Goal: Download file/media: Obtain a digital file from the website

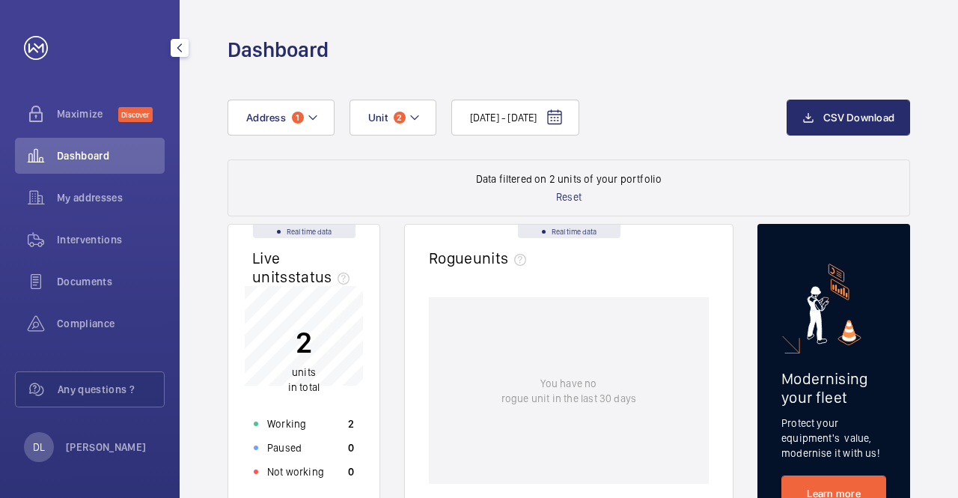
click at [171, 46] on mat-icon "button" at bounding box center [180, 48] width 18 height 12
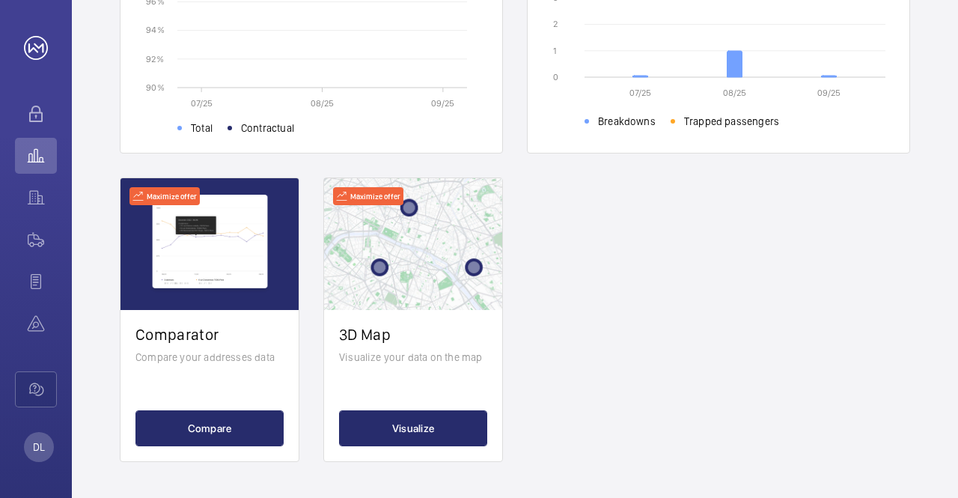
scroll to position [439, 0]
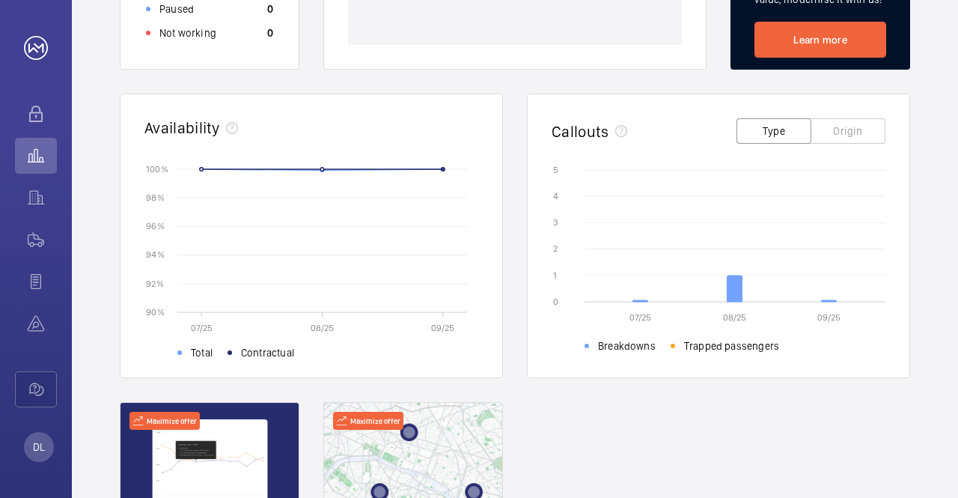
click at [769, 129] on button "Type" at bounding box center [774, 130] width 75 height 25
click at [862, 130] on button "Origin" at bounding box center [848, 130] width 75 height 25
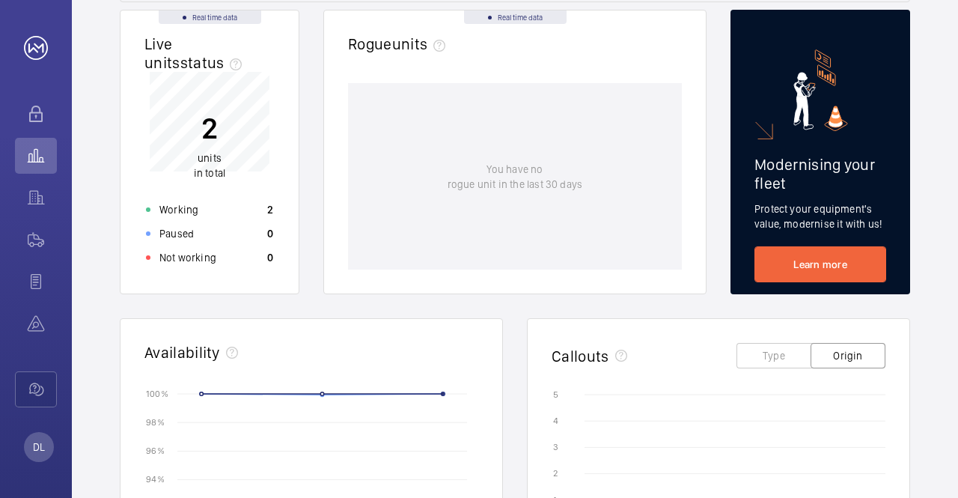
scroll to position [0, 0]
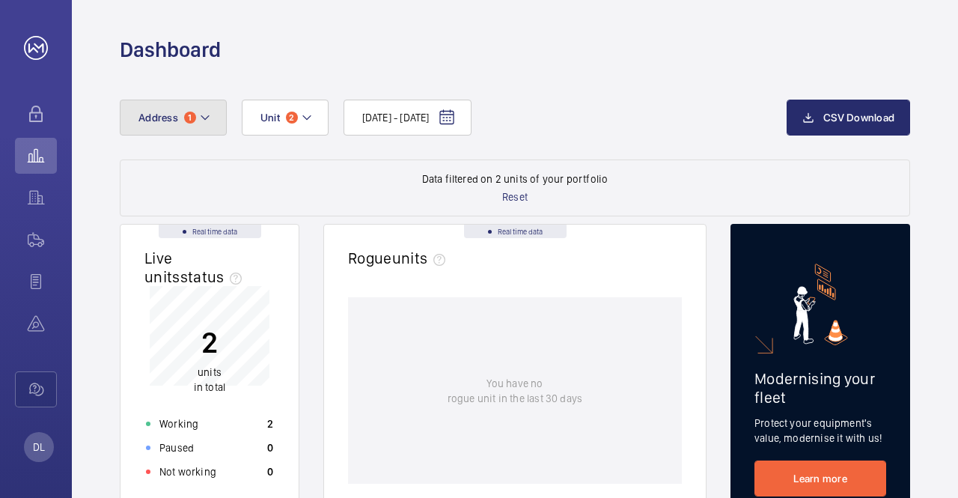
click at [211, 119] on button "Address 1" at bounding box center [173, 118] width 107 height 36
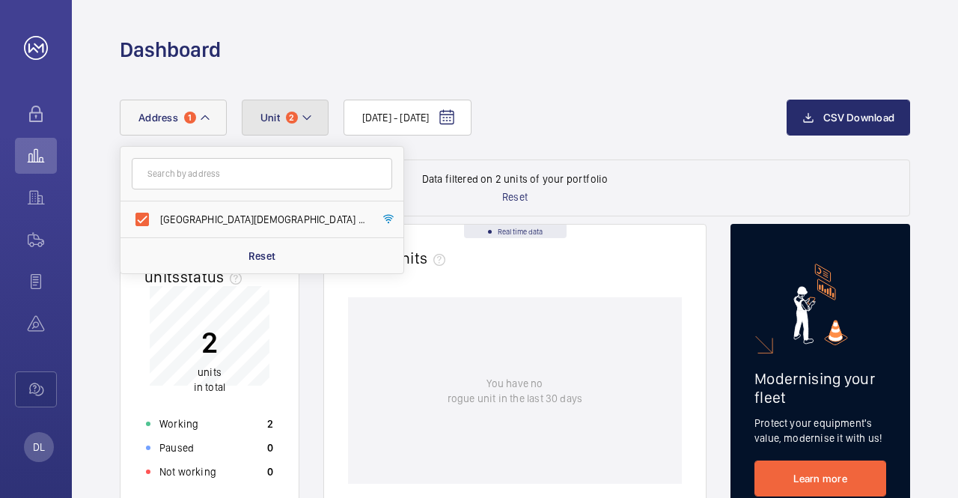
click at [310, 115] on mat-icon at bounding box center [307, 118] width 12 height 18
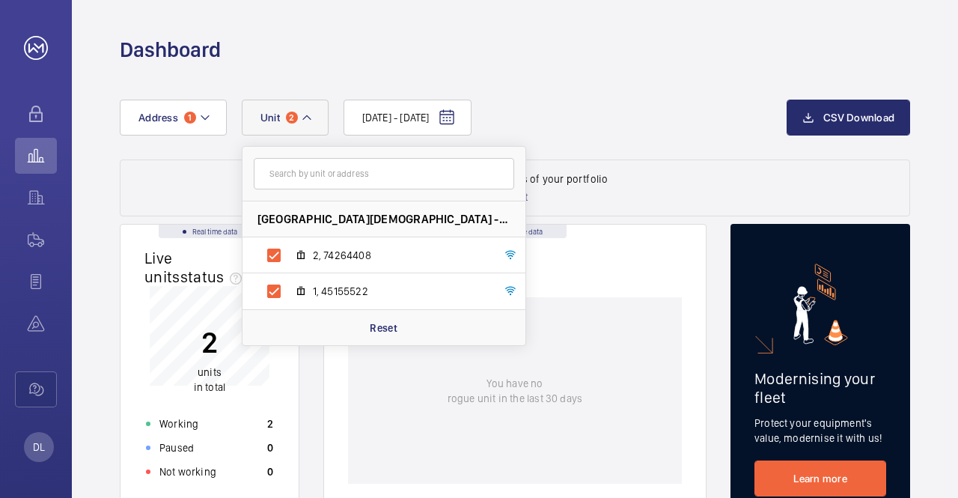
click at [404, 409] on div "You have no rogue unit in the last 30 days" at bounding box center [515, 390] width 334 height 186
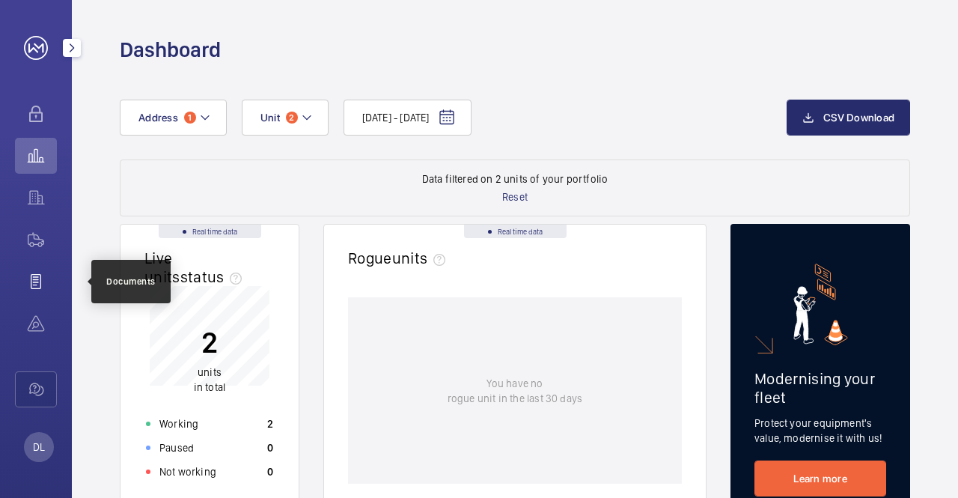
click at [37, 284] on wm-front-icon-button at bounding box center [36, 282] width 42 height 36
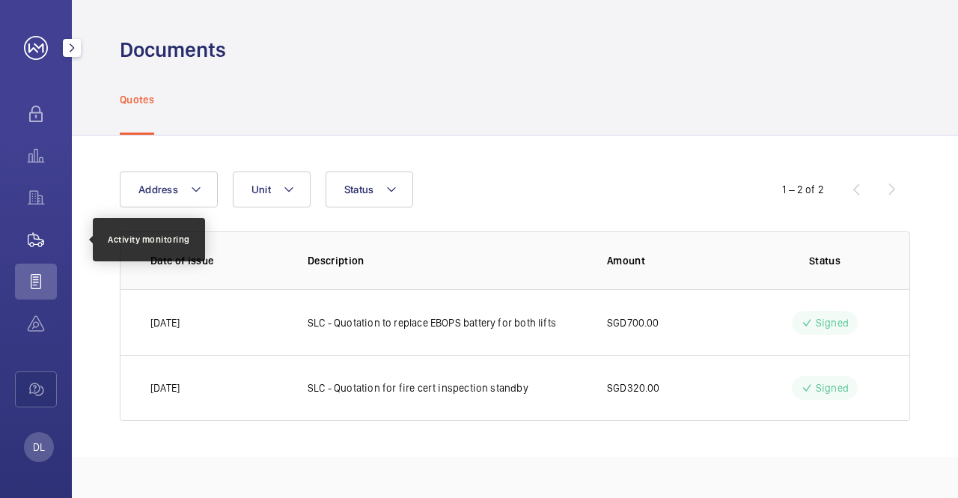
click at [39, 240] on wm-front-icon-button at bounding box center [36, 240] width 42 height 36
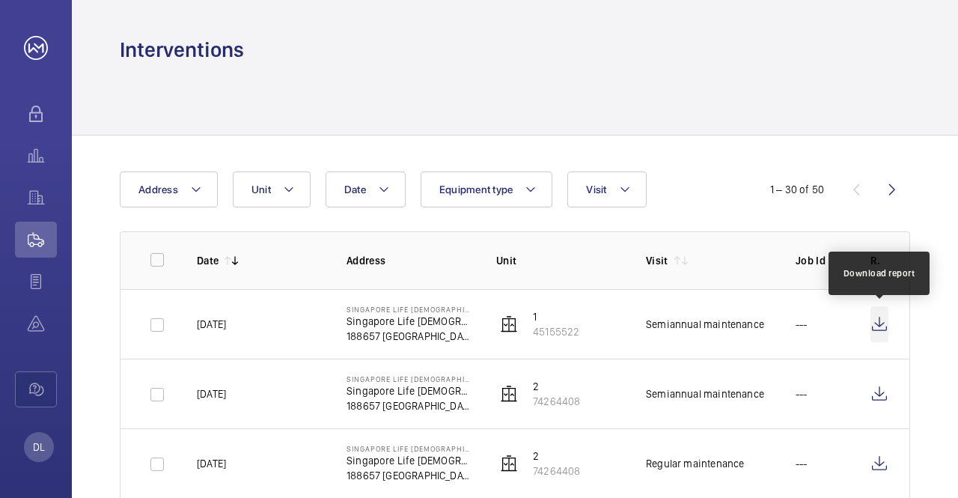
click at [878, 324] on wm-front-icon-button at bounding box center [880, 324] width 18 height 36
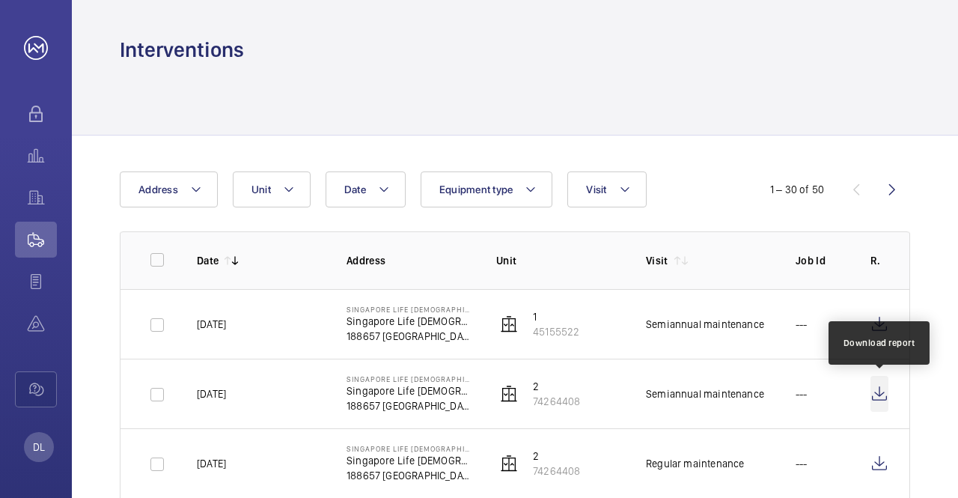
click at [878, 398] on wm-front-icon-button at bounding box center [880, 394] width 18 height 36
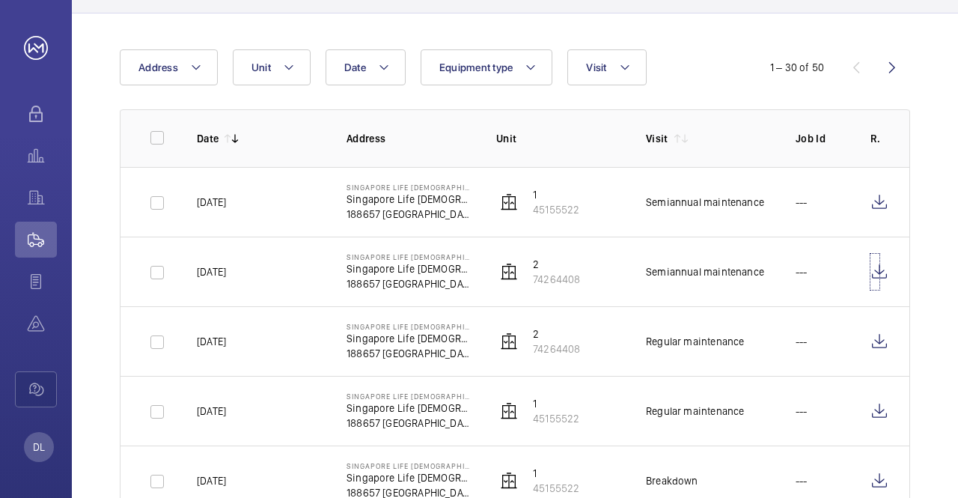
scroll to position [150, 0]
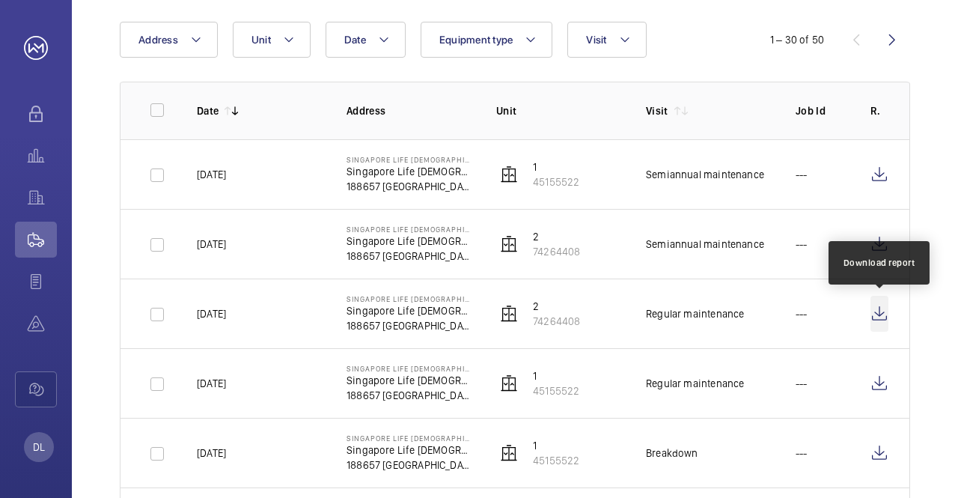
click at [881, 315] on wm-front-icon-button at bounding box center [880, 314] width 18 height 36
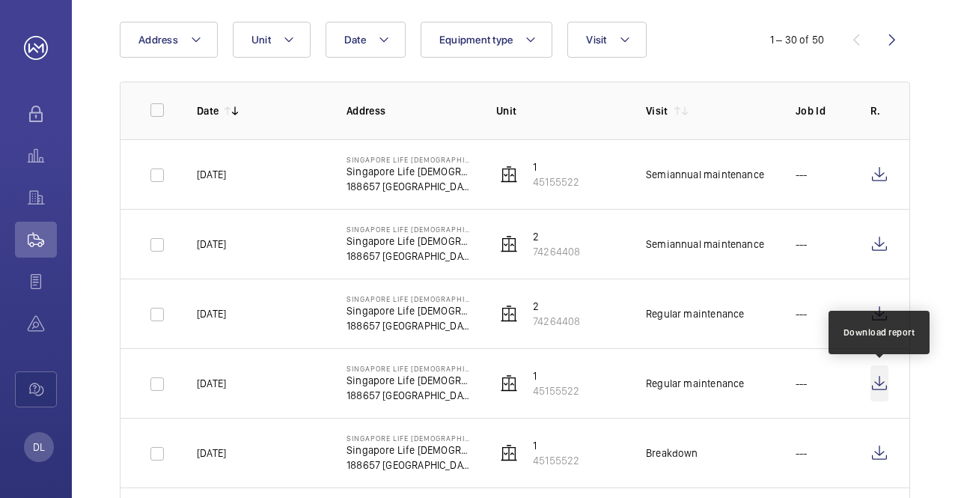
click at [881, 390] on wm-front-icon-button at bounding box center [880, 383] width 18 height 36
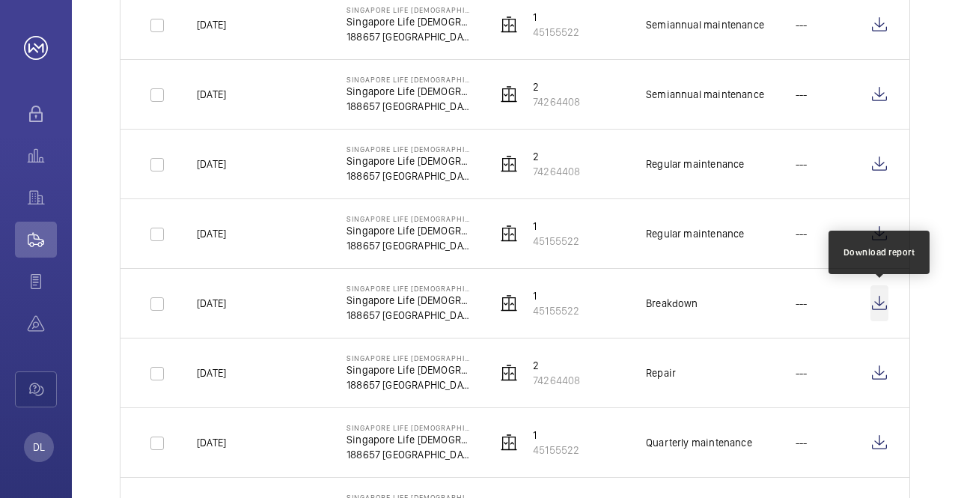
click at [874, 302] on wm-front-icon-button at bounding box center [880, 303] width 18 height 36
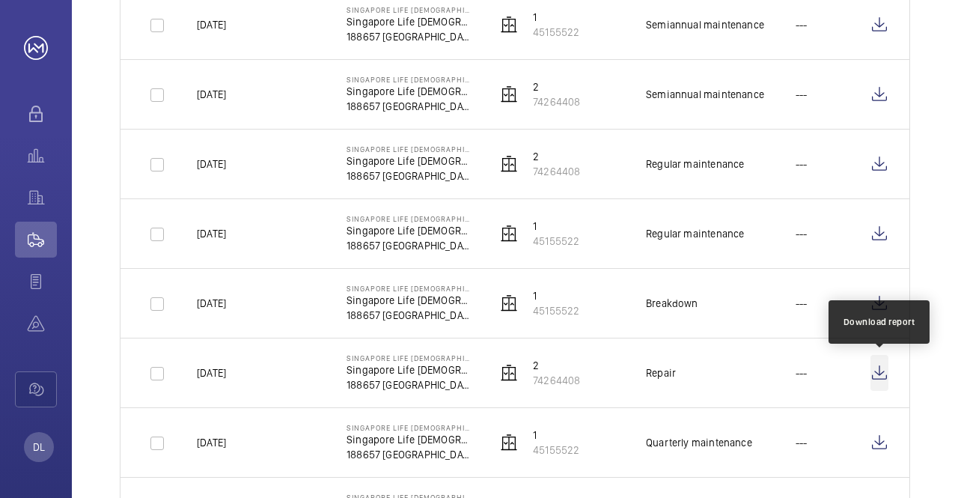
click at [874, 374] on wm-front-icon-button at bounding box center [880, 373] width 18 height 36
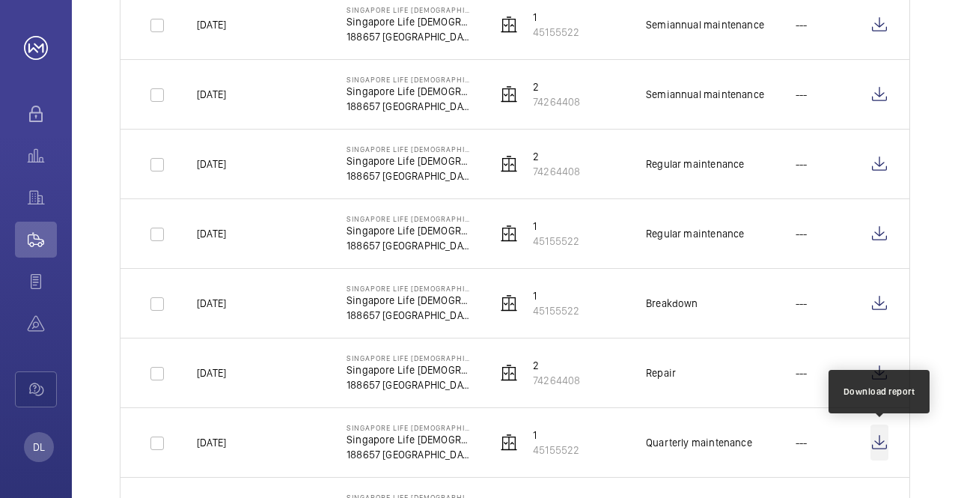
click at [877, 447] on wm-front-icon-button at bounding box center [880, 442] width 18 height 36
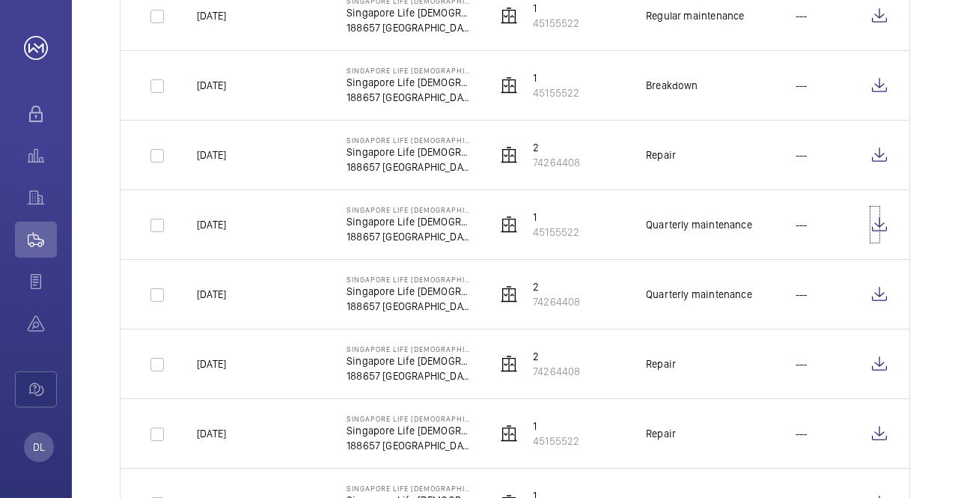
scroll to position [524, 0]
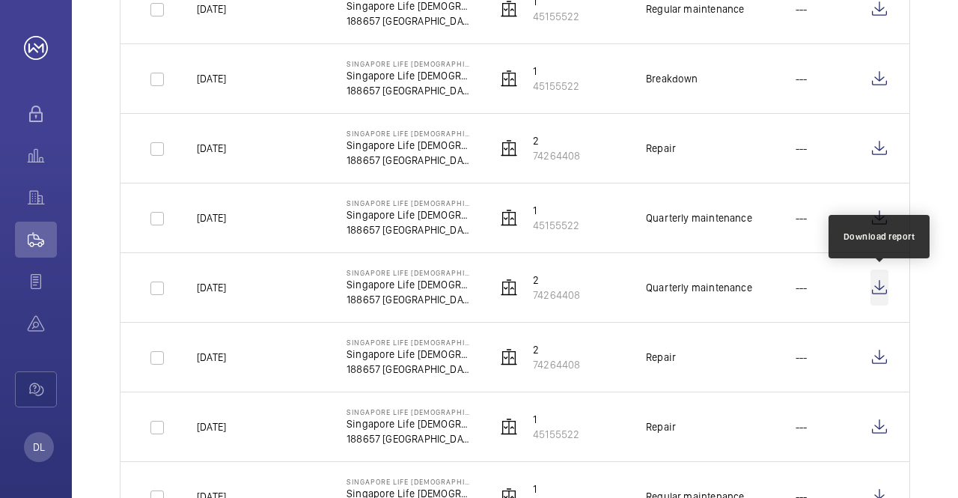
click at [878, 290] on wm-front-icon-button at bounding box center [880, 288] width 18 height 36
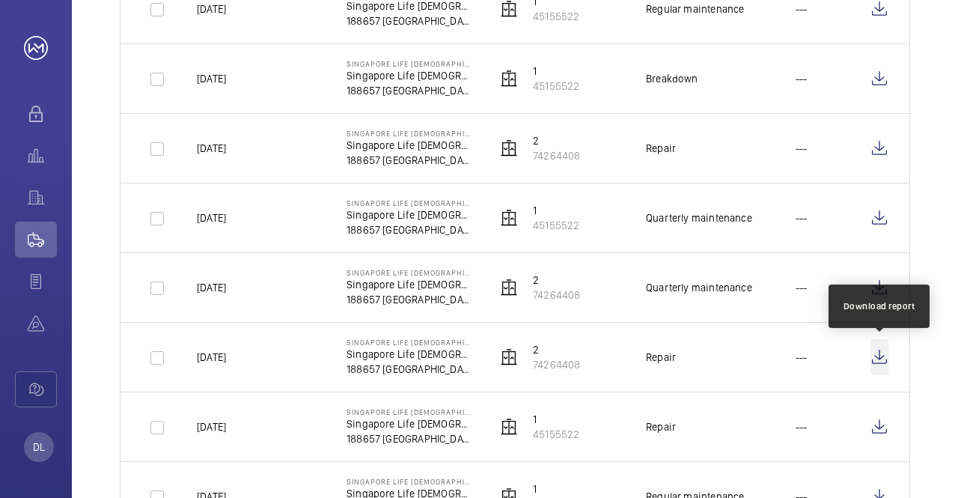
click at [874, 358] on wm-front-icon-button at bounding box center [880, 357] width 18 height 36
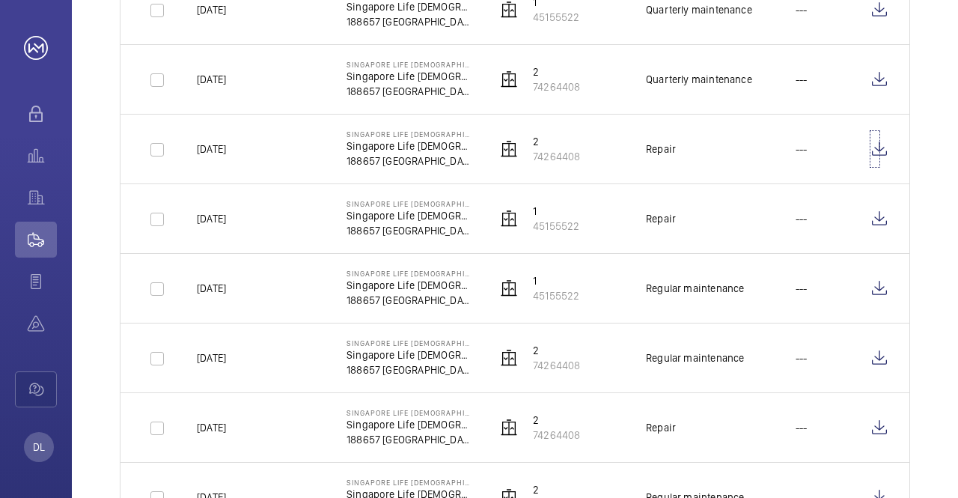
scroll to position [749, 0]
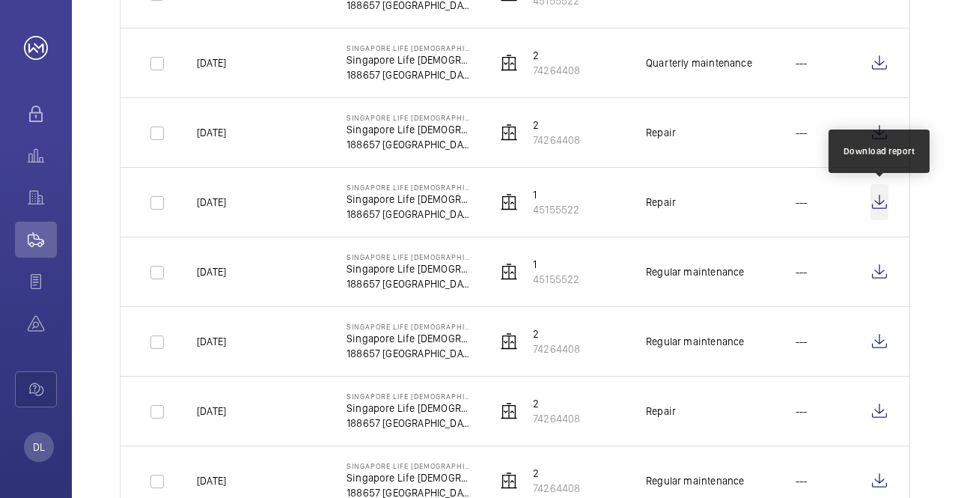
click at [877, 206] on wm-front-icon-button at bounding box center [880, 202] width 18 height 36
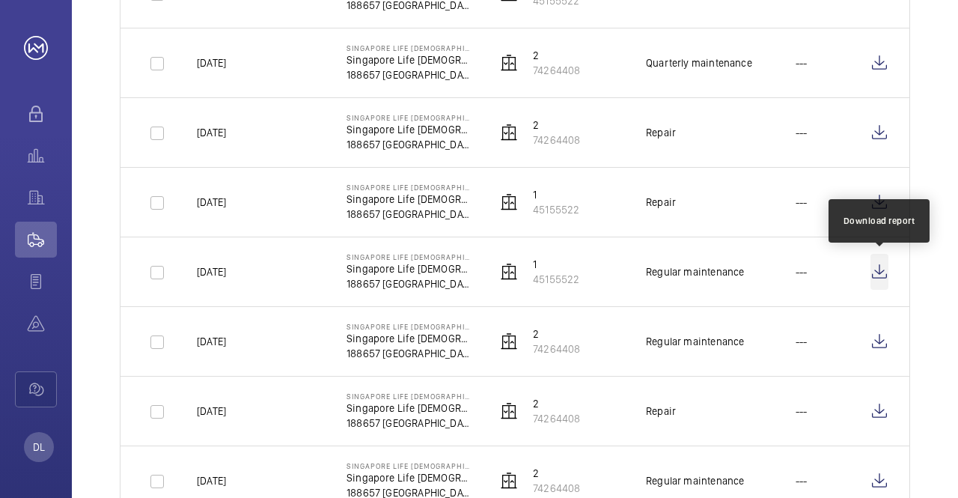
click at [876, 274] on wm-front-icon-button at bounding box center [880, 272] width 18 height 36
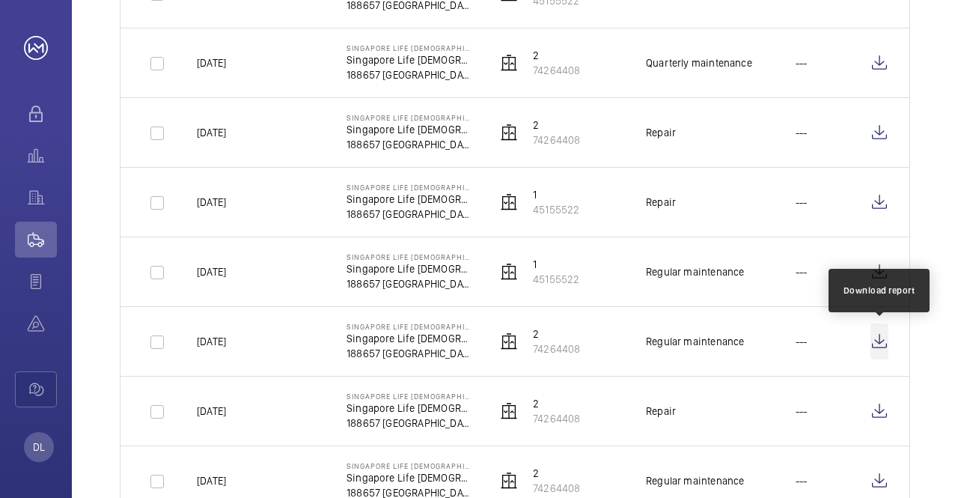
click at [878, 344] on wm-front-icon-button at bounding box center [880, 341] width 18 height 36
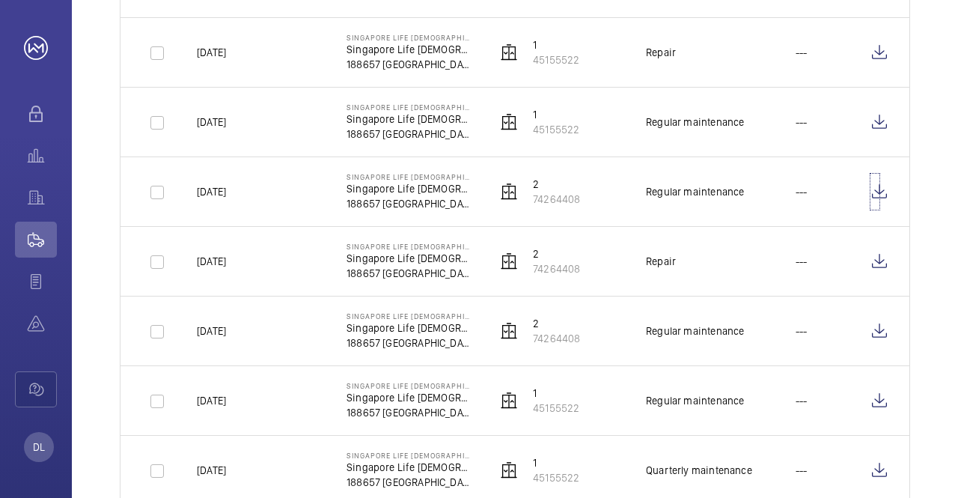
scroll to position [973, 0]
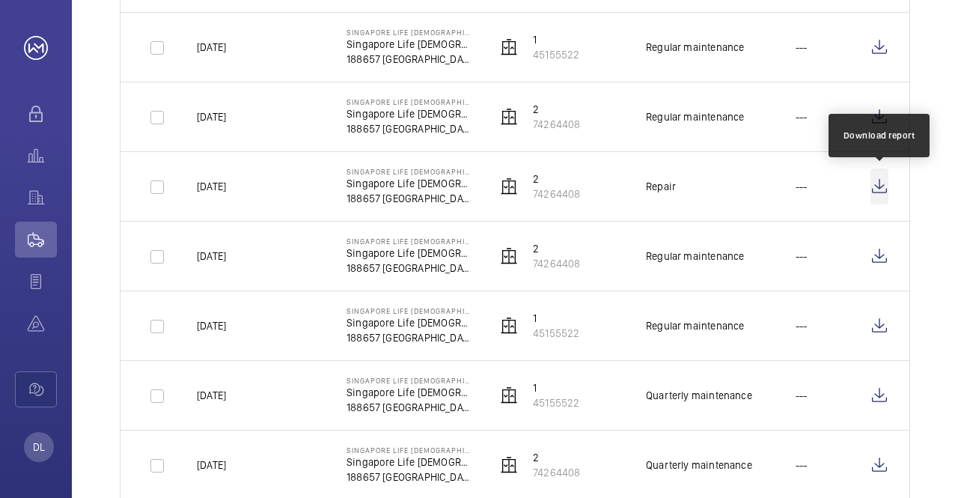
click at [877, 187] on wm-front-icon-button at bounding box center [880, 186] width 18 height 36
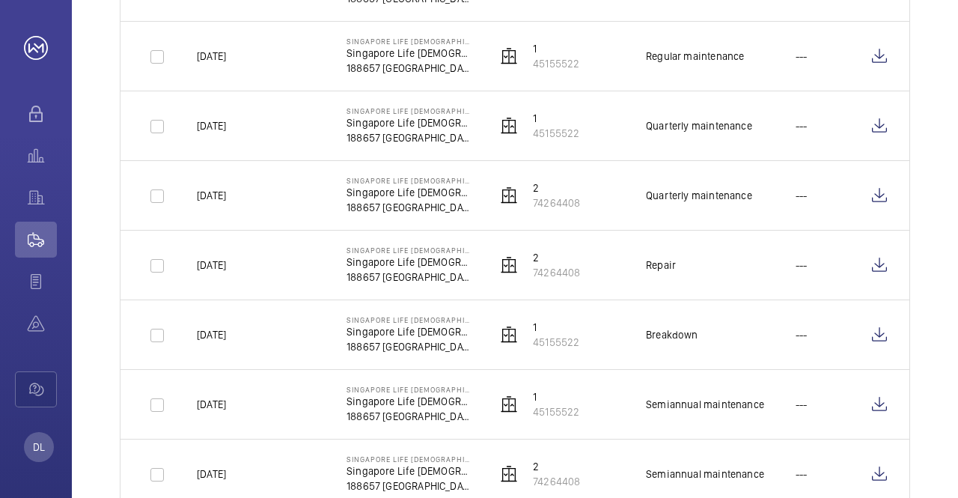
scroll to position [1018, 0]
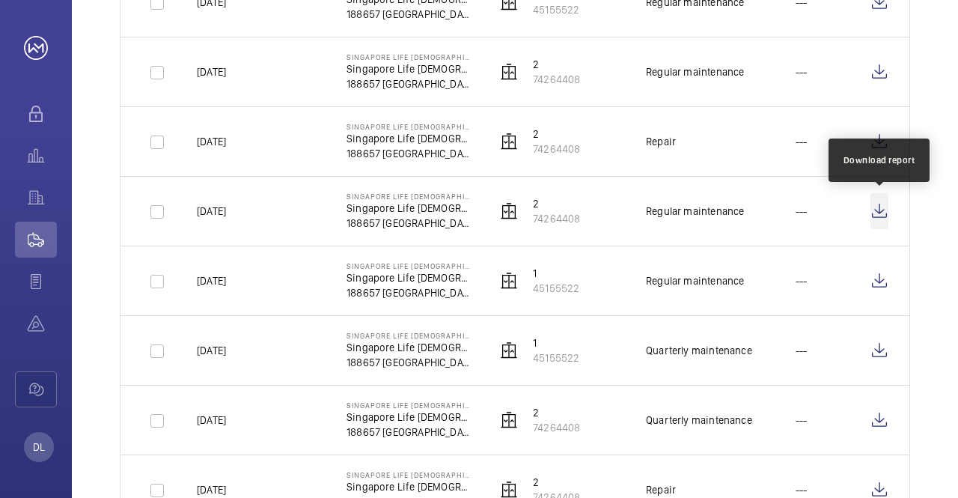
click at [878, 210] on wm-front-icon-button at bounding box center [880, 211] width 18 height 36
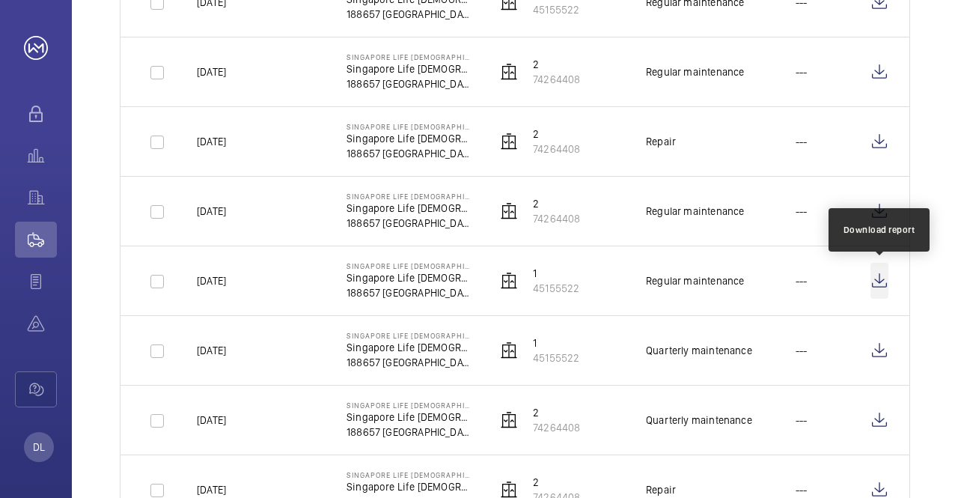
click at [877, 281] on wm-front-icon-button at bounding box center [880, 281] width 18 height 36
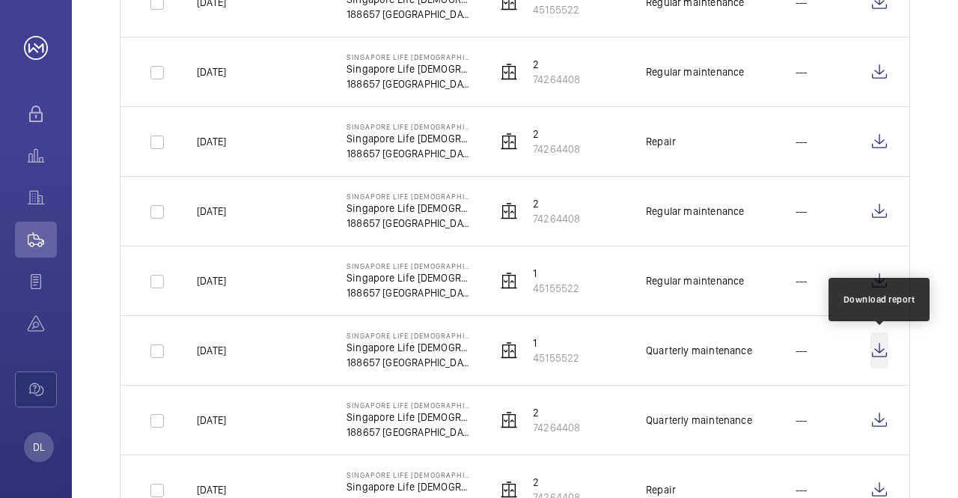
click at [874, 346] on wm-front-icon-button at bounding box center [880, 350] width 18 height 36
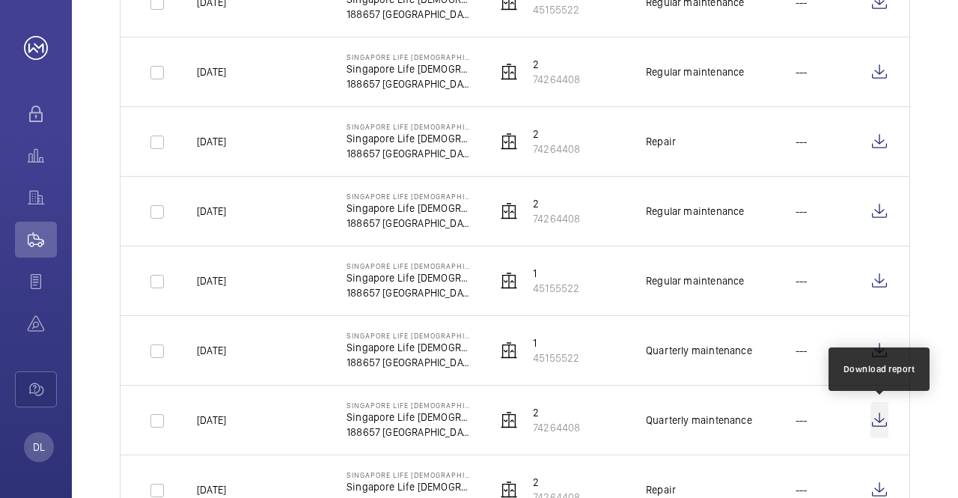
click at [880, 417] on wm-front-icon-button at bounding box center [880, 420] width 18 height 36
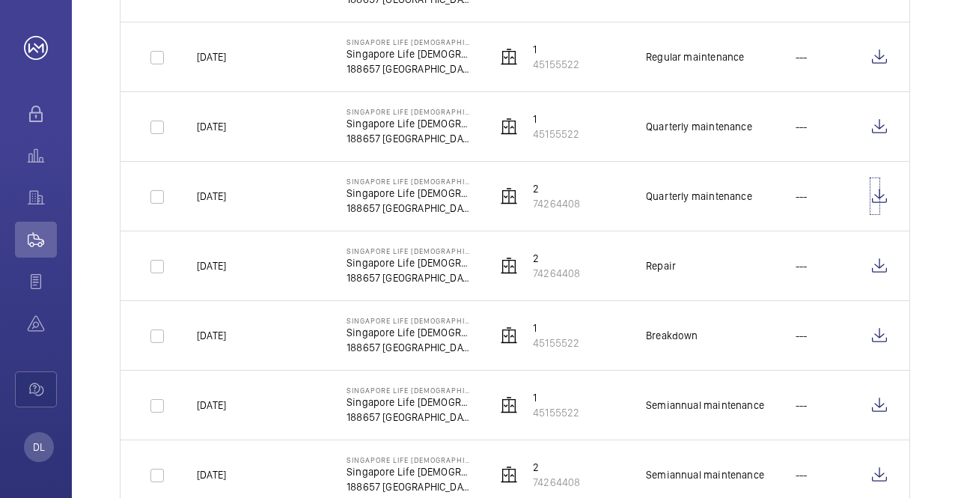
scroll to position [1243, 0]
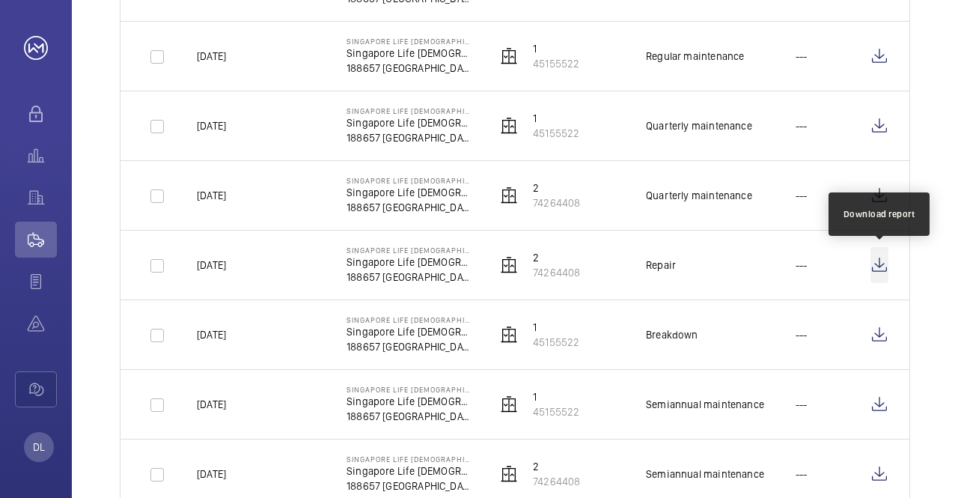
click at [883, 266] on wm-front-icon-button at bounding box center [880, 265] width 18 height 36
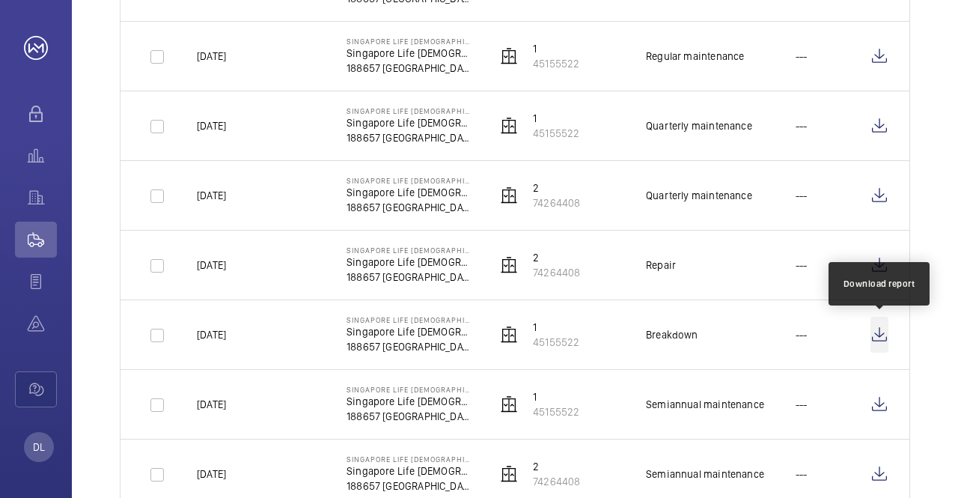
click at [877, 336] on wm-front-icon-button at bounding box center [880, 335] width 18 height 36
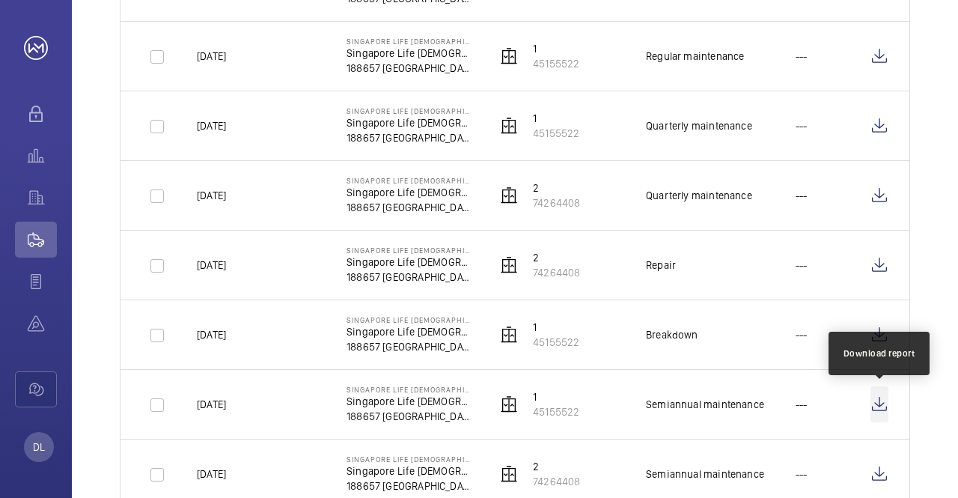
click at [880, 404] on wm-front-icon-button at bounding box center [880, 404] width 18 height 36
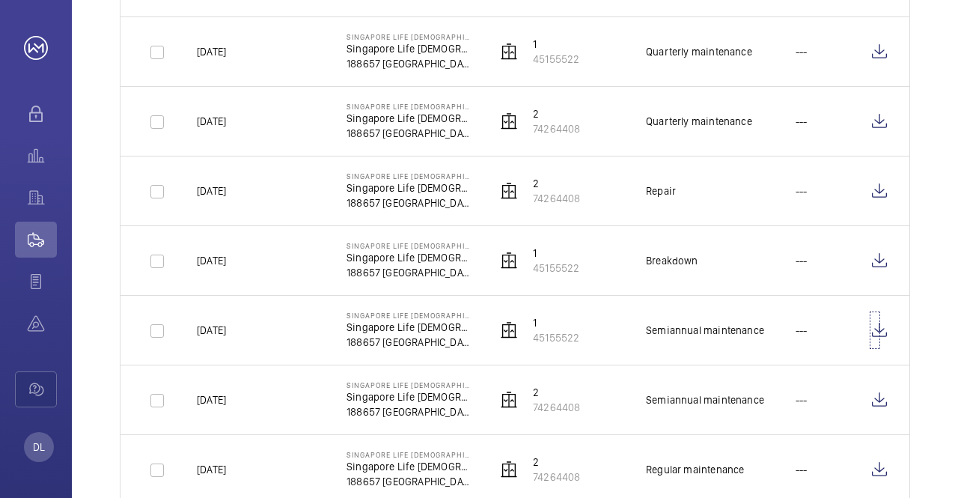
scroll to position [1392, 0]
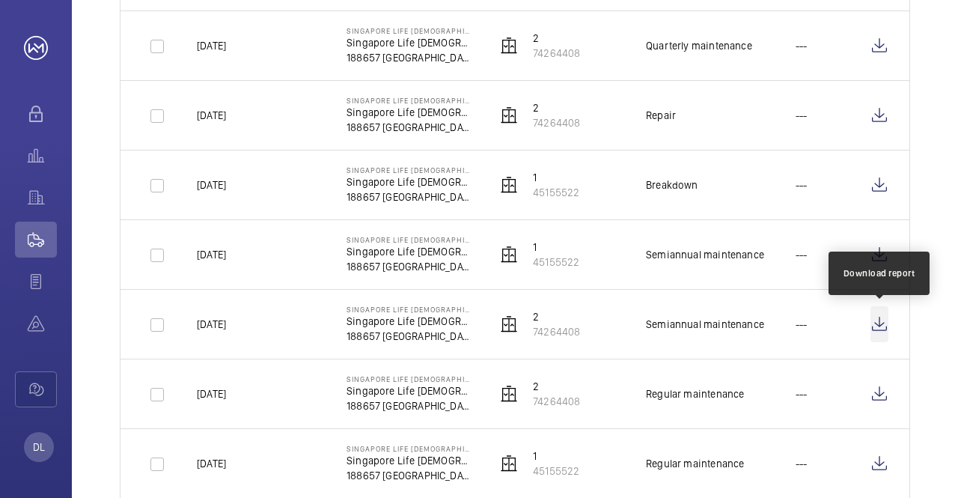
click at [880, 326] on wm-front-icon-button at bounding box center [880, 324] width 18 height 36
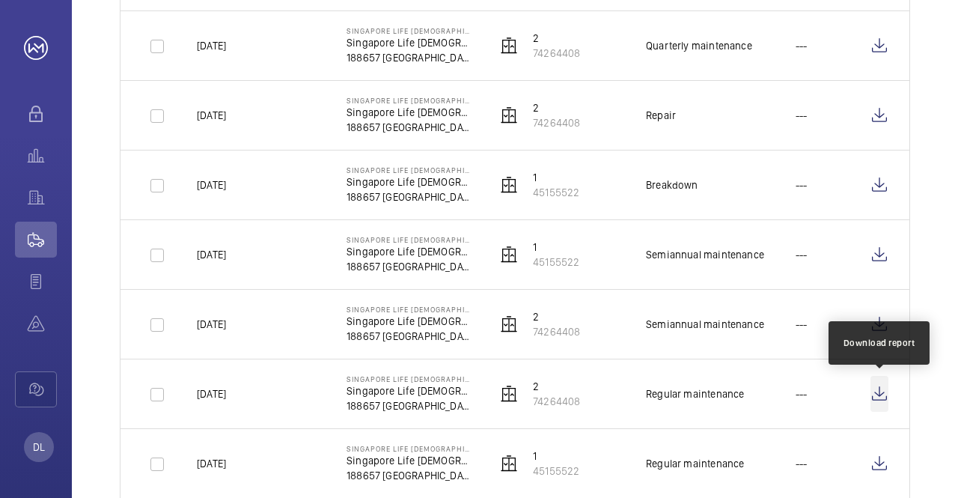
click at [879, 397] on wm-front-icon-button at bounding box center [880, 394] width 18 height 36
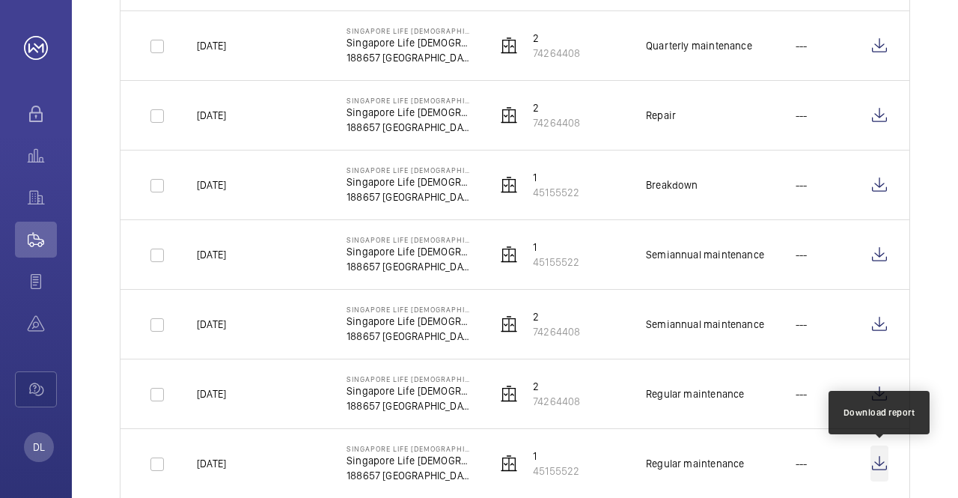
click at [882, 460] on wm-front-icon-button at bounding box center [880, 463] width 18 height 36
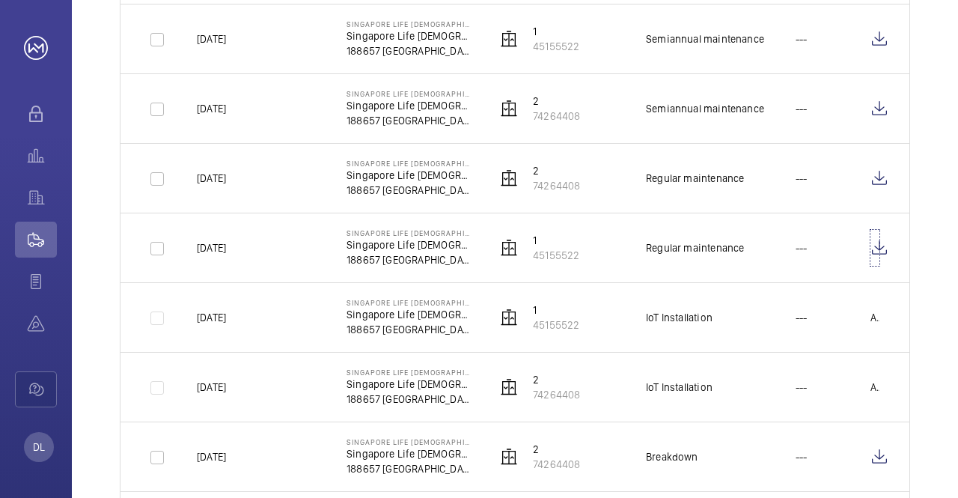
scroll to position [1617, 0]
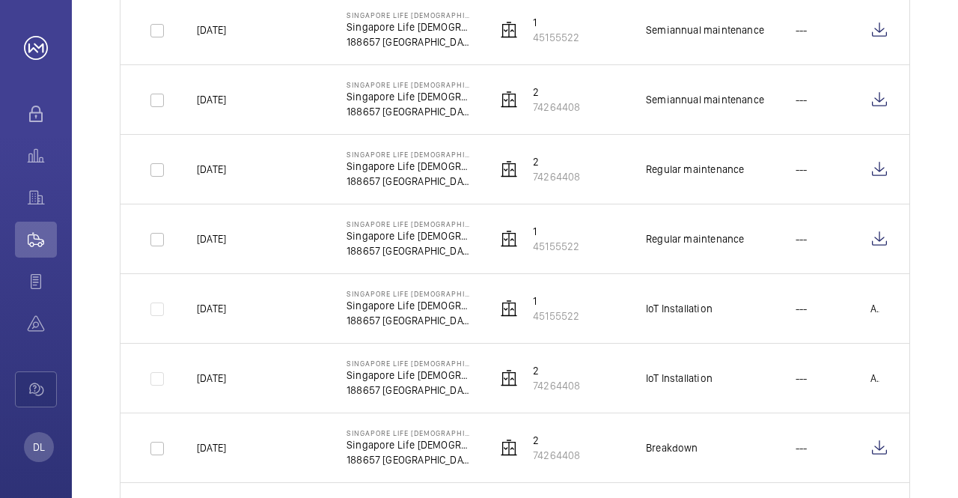
click at [875, 313] on p "Available soon" at bounding box center [875, 308] width 9 height 15
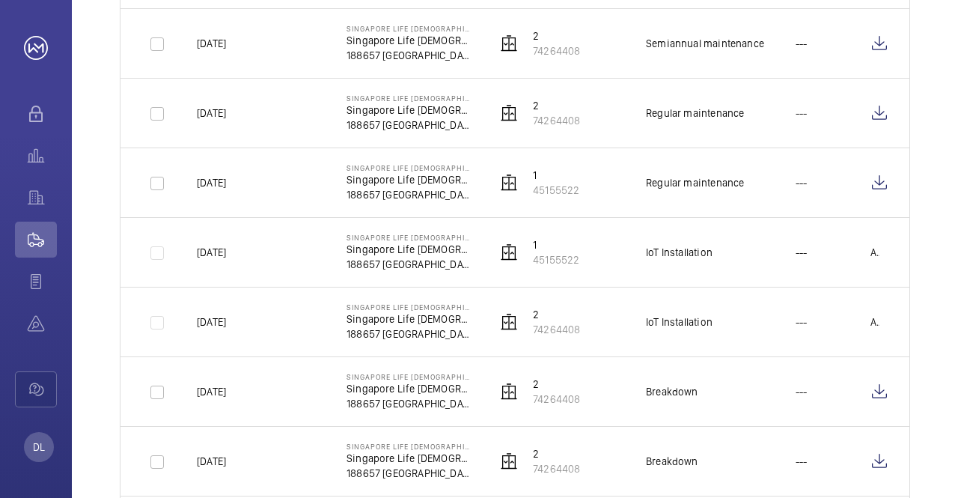
scroll to position [1692, 0]
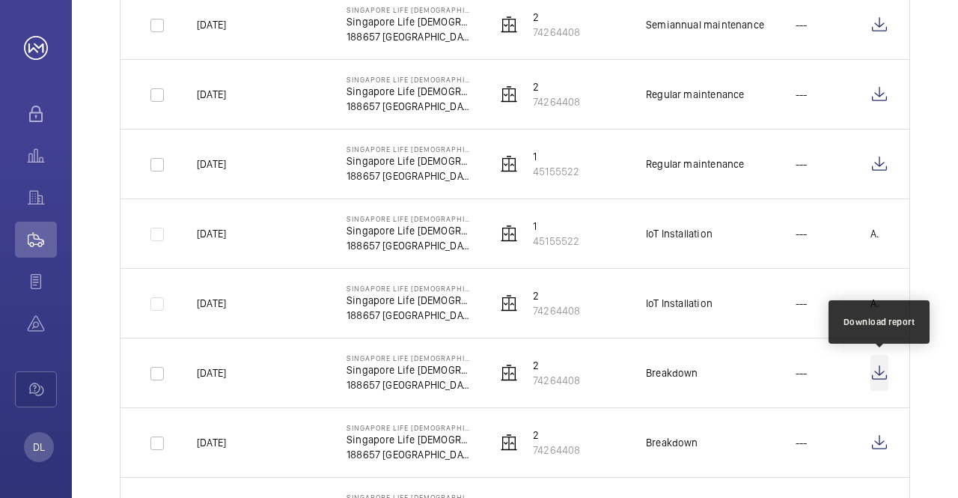
click at [880, 365] on wm-front-icon-button at bounding box center [880, 373] width 18 height 36
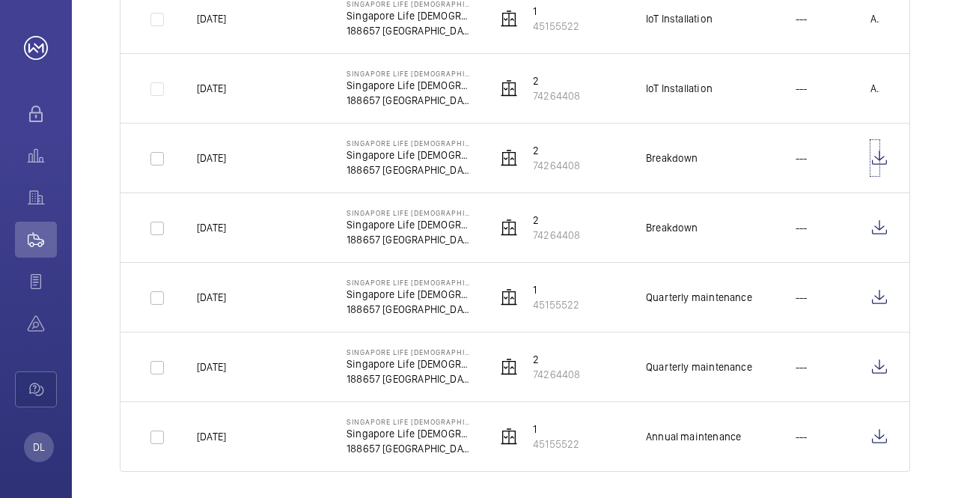
scroll to position [1917, 0]
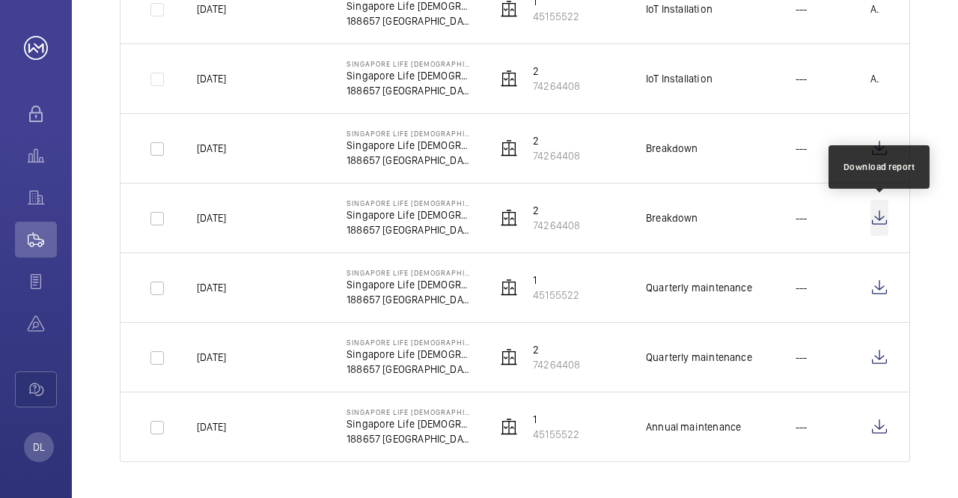
click at [881, 219] on wm-front-icon-button at bounding box center [880, 218] width 18 height 36
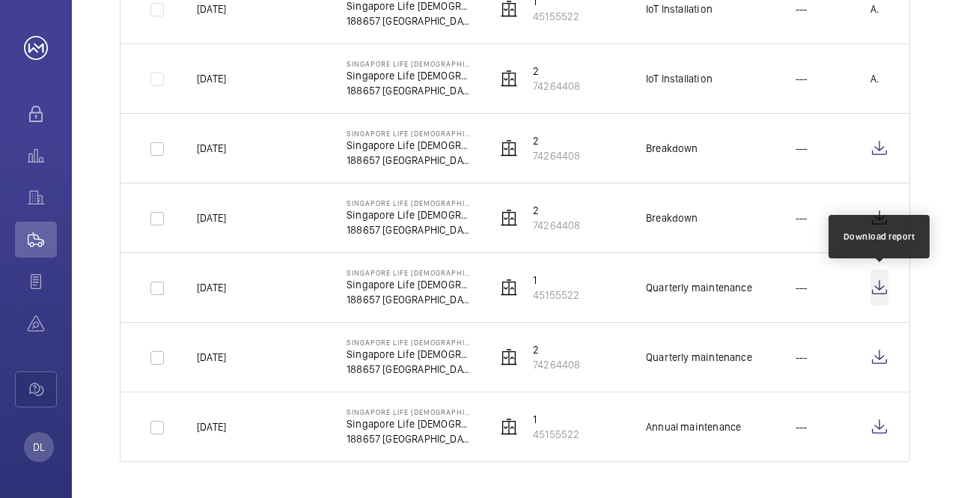
click at [875, 287] on wm-front-icon-button at bounding box center [880, 288] width 18 height 36
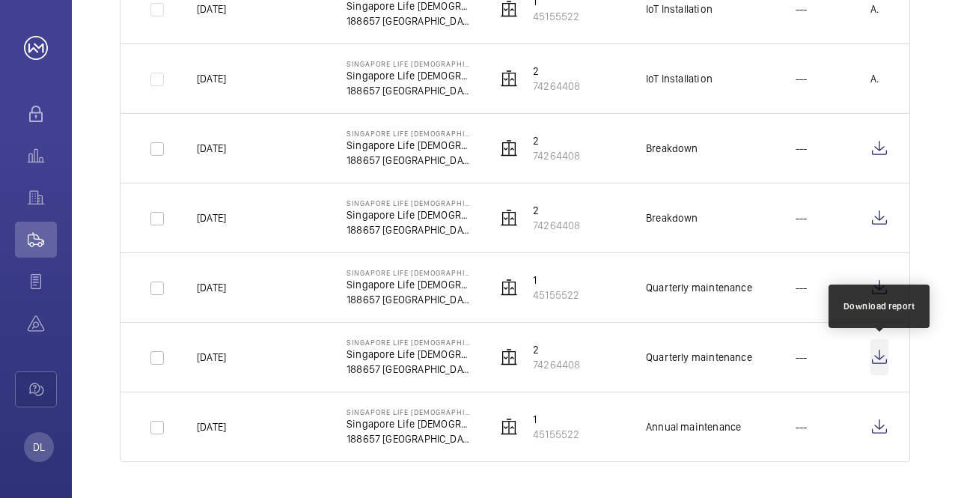
click at [874, 356] on wm-front-icon-button at bounding box center [880, 357] width 18 height 36
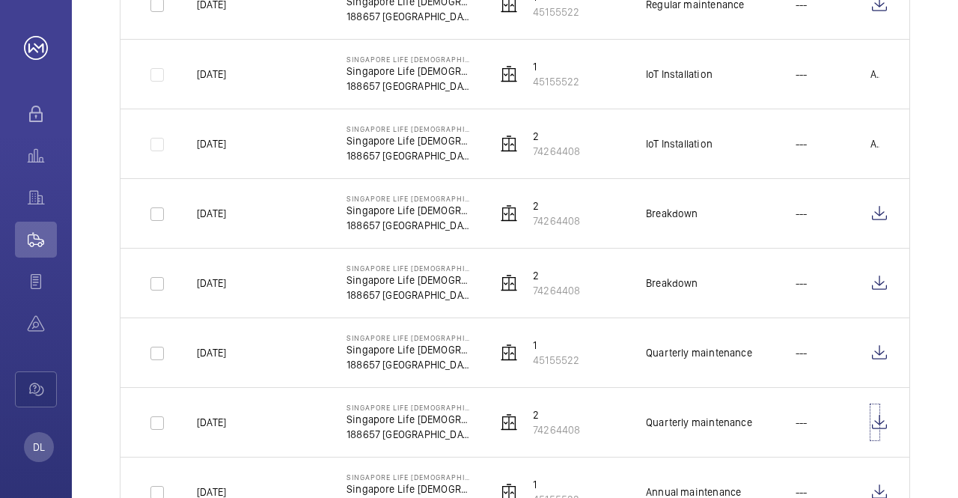
scroll to position [1767, 0]
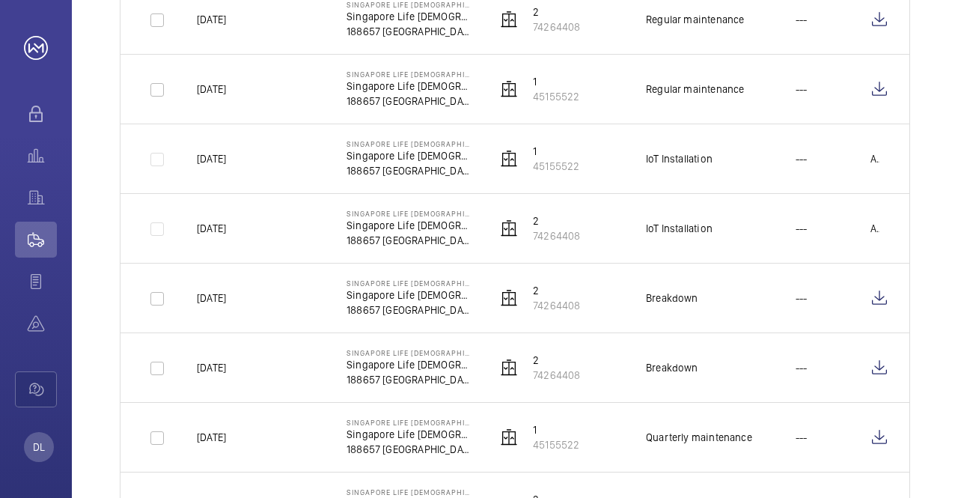
click at [877, 231] on p "Available soon" at bounding box center [875, 228] width 9 height 15
click at [534, 220] on p "2" at bounding box center [556, 220] width 47 height 15
click at [678, 299] on div "Breakdown" at bounding box center [672, 297] width 52 height 15
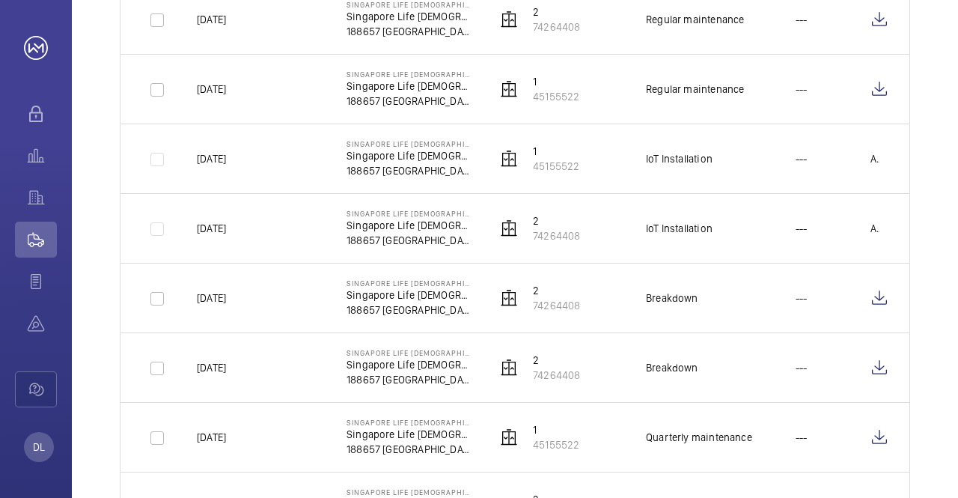
click at [694, 239] on td "IoT Installation" at bounding box center [697, 228] width 150 height 70
click at [684, 231] on div "IoT Installation" at bounding box center [679, 228] width 67 height 15
click at [410, 226] on p "Singapore Life [DEMOGRAPHIC_DATA]" at bounding box center [410, 225] width 126 height 15
